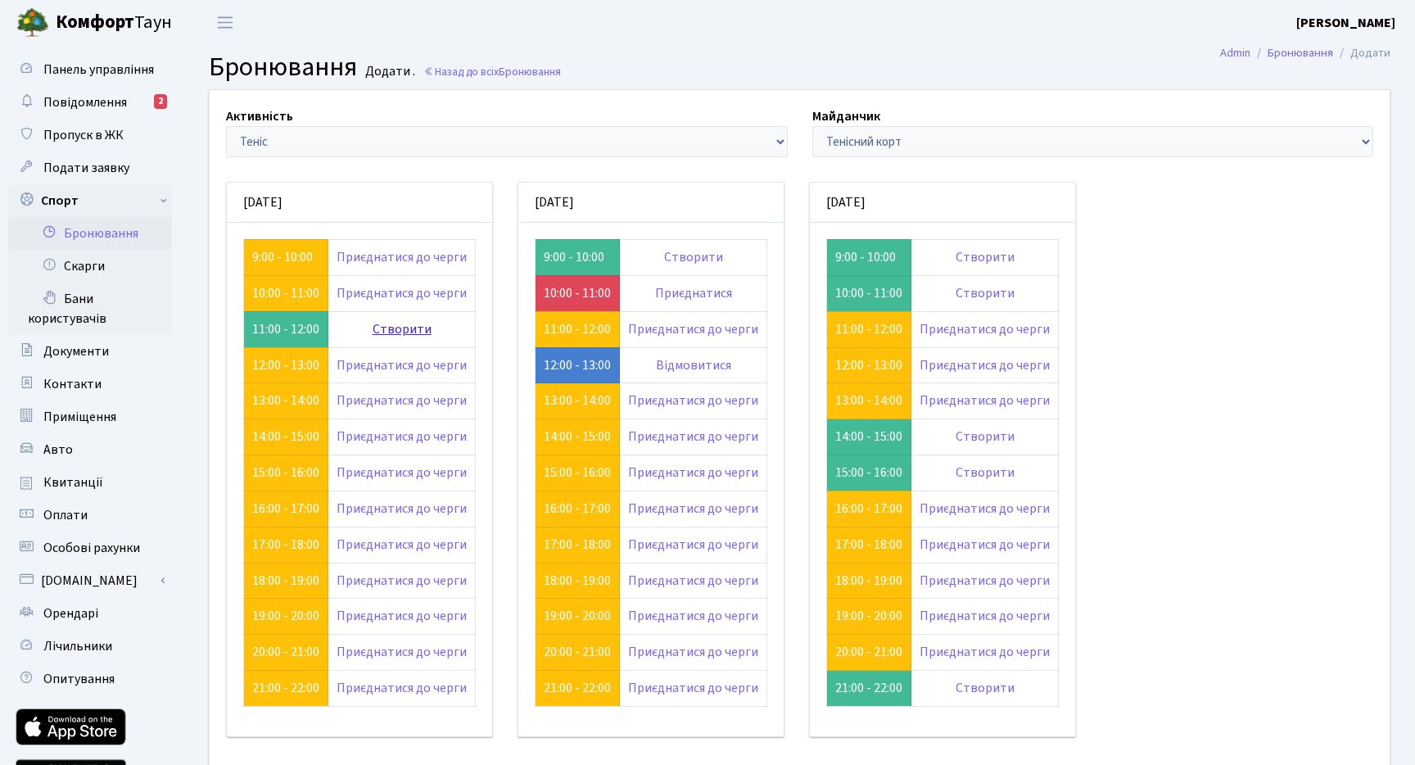
click at [418, 328] on link "Створити" at bounding box center [402, 329] width 59 height 18
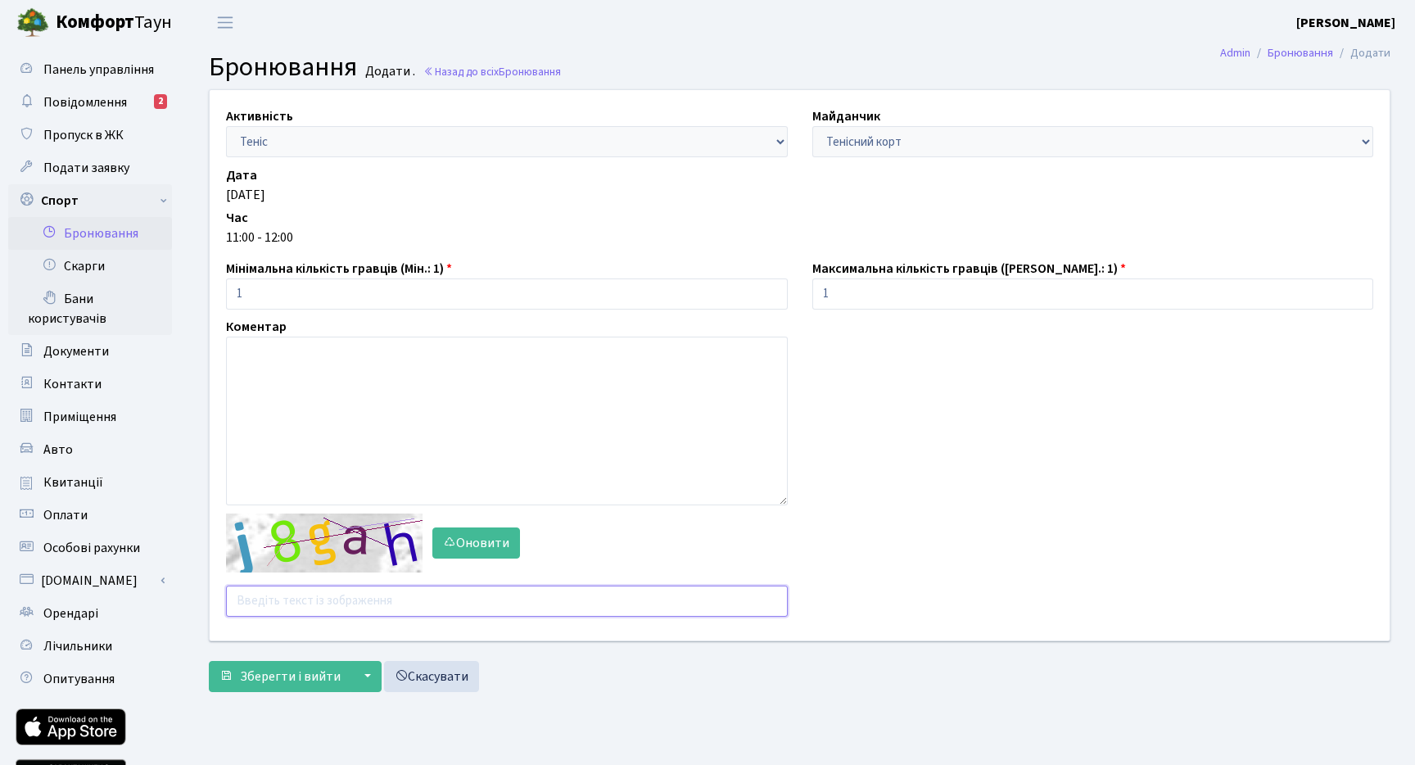
click at [319, 613] on input "text" at bounding box center [507, 601] width 562 height 31
type input "yryrb"
click at [295, 670] on span "Зберегти і вийти" at bounding box center [290, 676] width 101 height 18
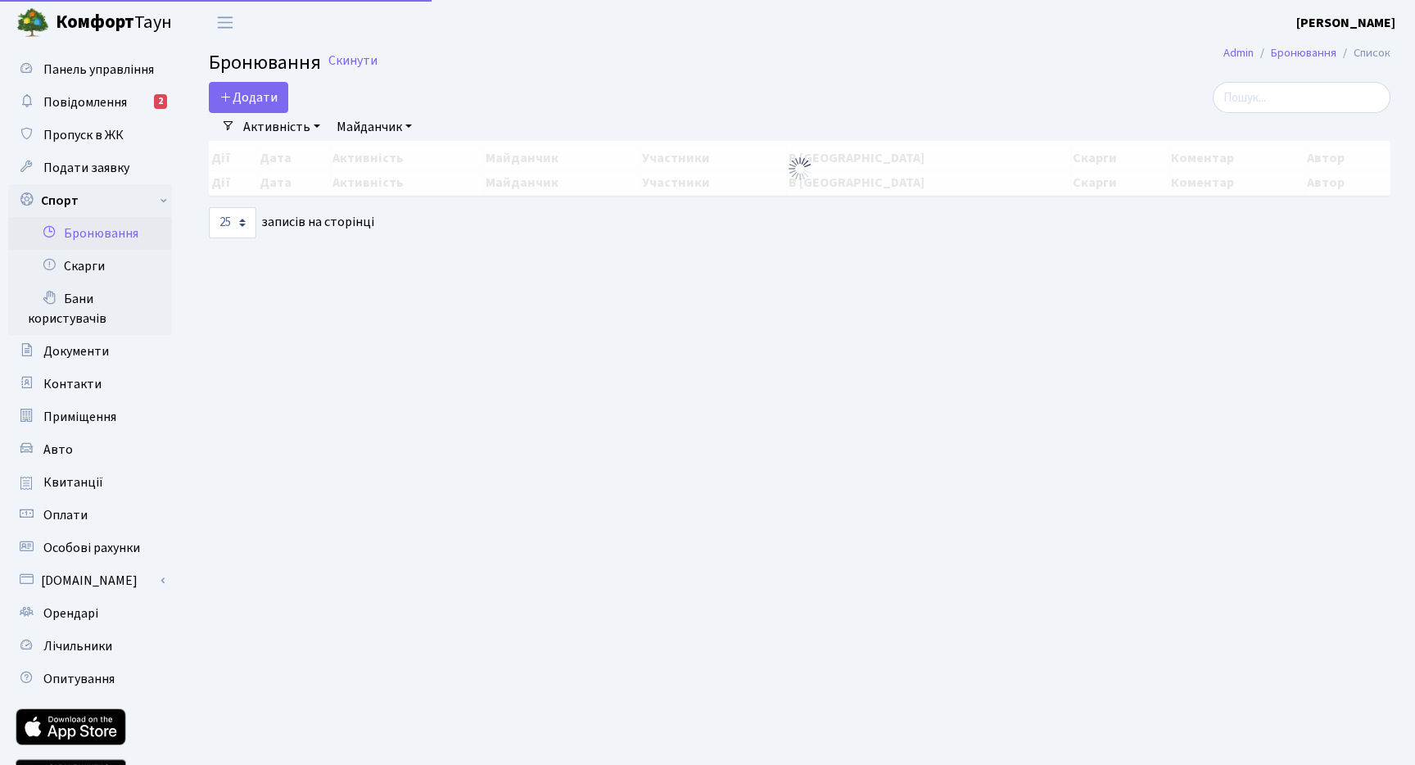
select select "25"
